Goal: Communication & Community: Answer question/provide support

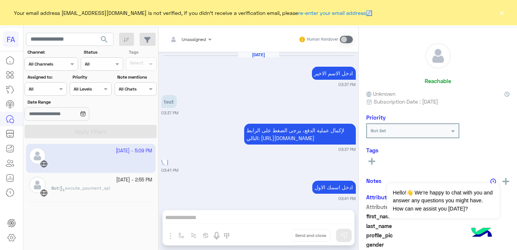
scroll to position [171, 0]
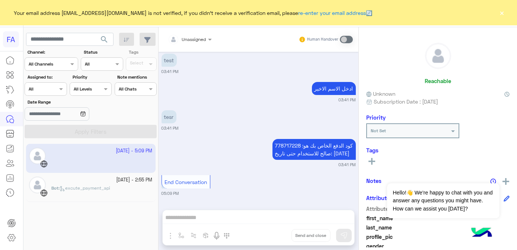
click at [265, 85] on div "ادخل الاسم الاخير 03:41 PM" at bounding box center [259, 91] width 194 height 23
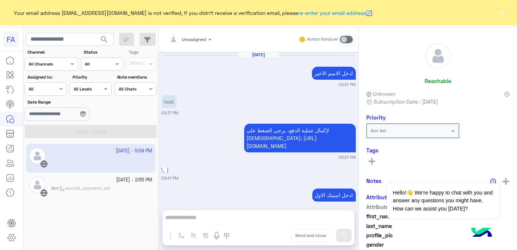
scroll to position [171, 0]
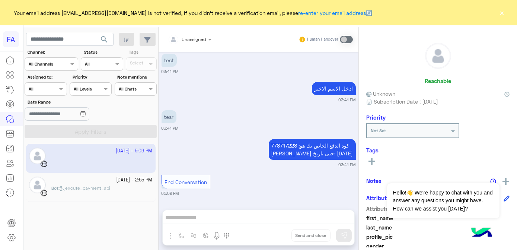
click at [499, 13] on button "×" at bounding box center [502, 12] width 7 height 7
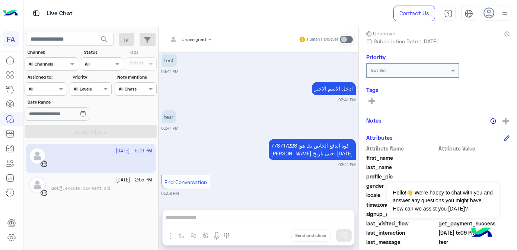
scroll to position [60, 0]
click at [507, 170] on div "last_name" at bounding box center [437, 167] width 143 height 9
click at [487, 172] on button "Dismiss ✕" at bounding box center [477, 173] width 45 height 15
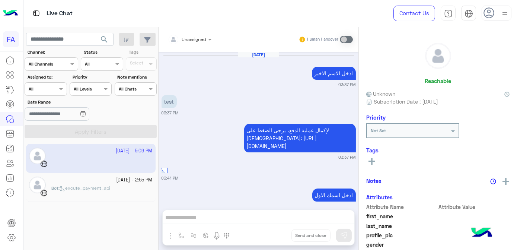
scroll to position [171, 0]
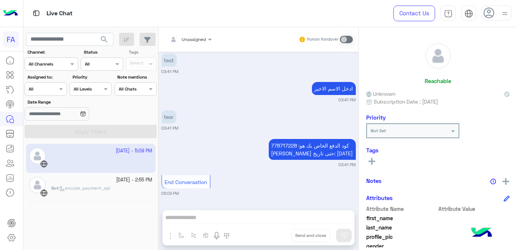
click at [482, 231] on img at bounding box center [482, 233] width 26 height 26
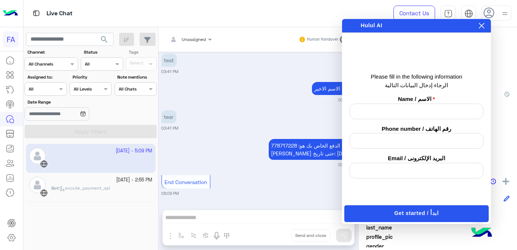
click at [483, 26] on icon at bounding box center [482, 26] width 6 height 6
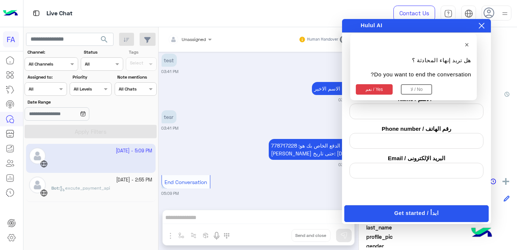
click at [467, 43] on button "×" at bounding box center [413, 45] width 115 height 12
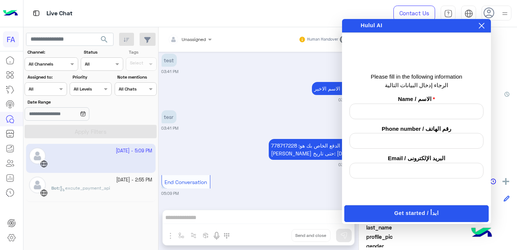
click at [480, 26] on icon at bounding box center [482, 26] width 6 height 6
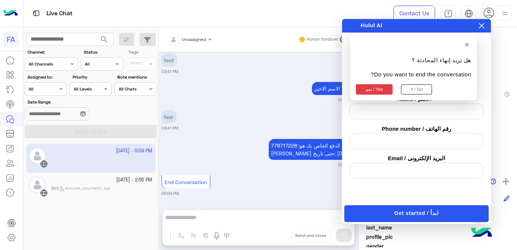
click at [373, 85] on button "نعم / Yes" at bounding box center [374, 89] width 37 height 10
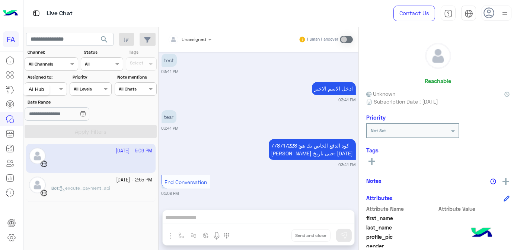
click at [10, 91] on icon at bounding box center [10, 89] width 9 height 9
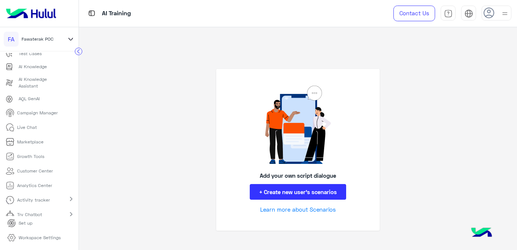
scroll to position [69, 0]
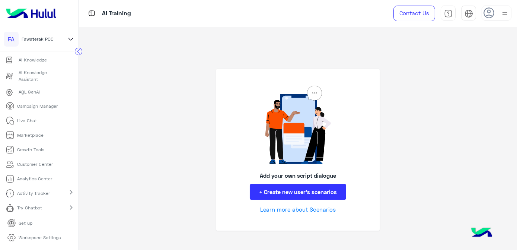
click at [31, 205] on p "Try Chatbot" at bounding box center [30, 207] width 25 height 7
click at [62, 207] on link "WebChat" at bounding box center [39, 209] width 79 height 13
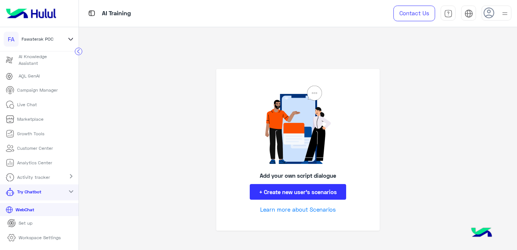
scroll to position [0, 0]
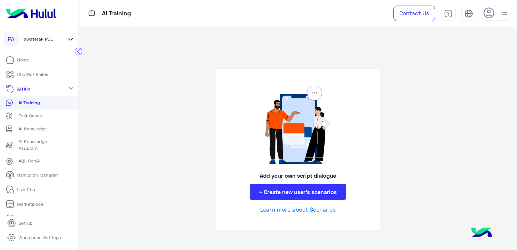
click at [378, 131] on div "Add your own script dialogue + Create new user’s scenarios Learn more about Sce…" at bounding box center [298, 150] width 164 height 162
click at [166, 114] on div "Add your own script dialogue + Create new user’s scenarios Learn more about Sce…" at bounding box center [298, 137] width 438 height 220
